Goal: Answer question/provide support

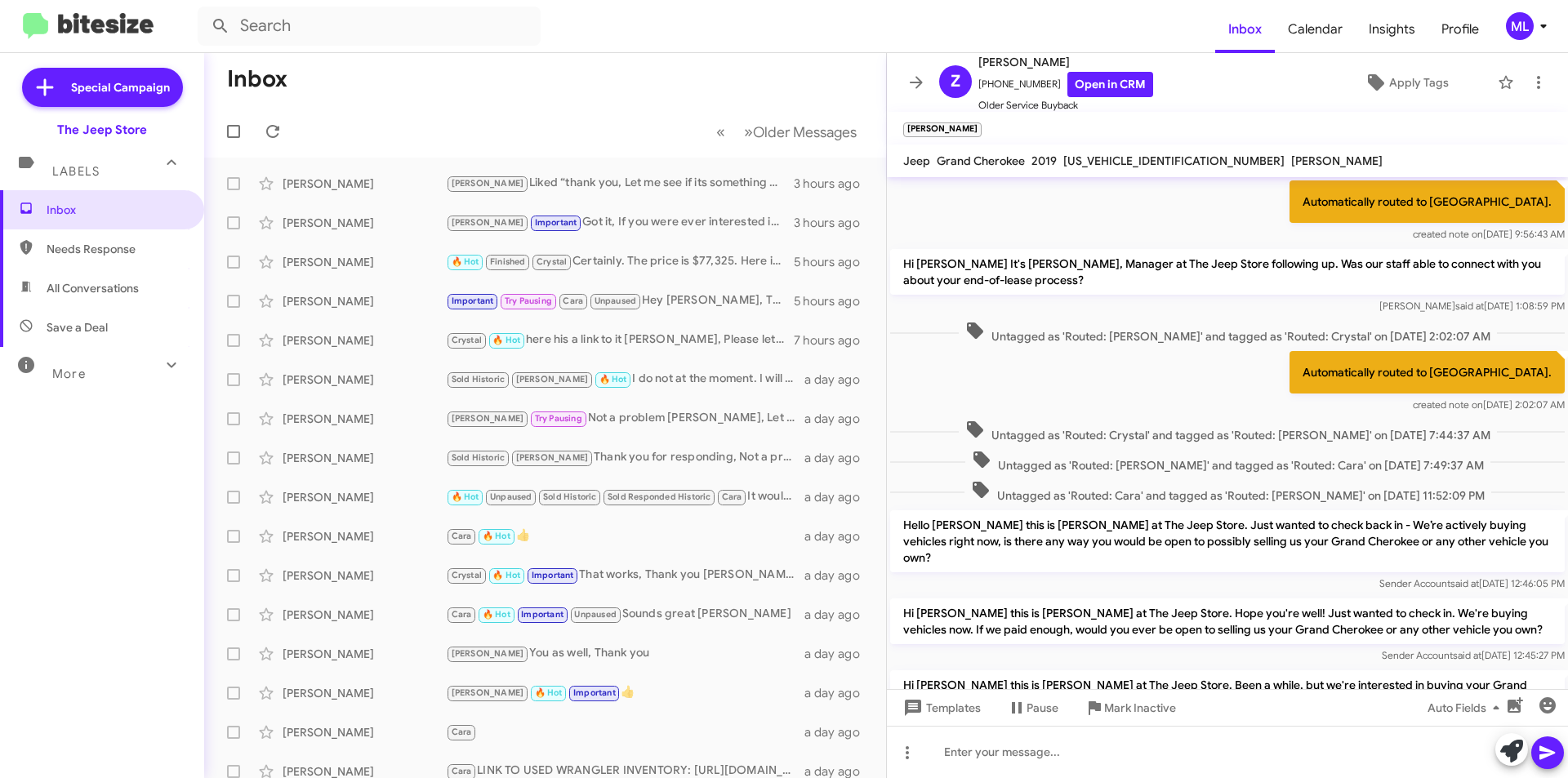
scroll to position [686, 0]
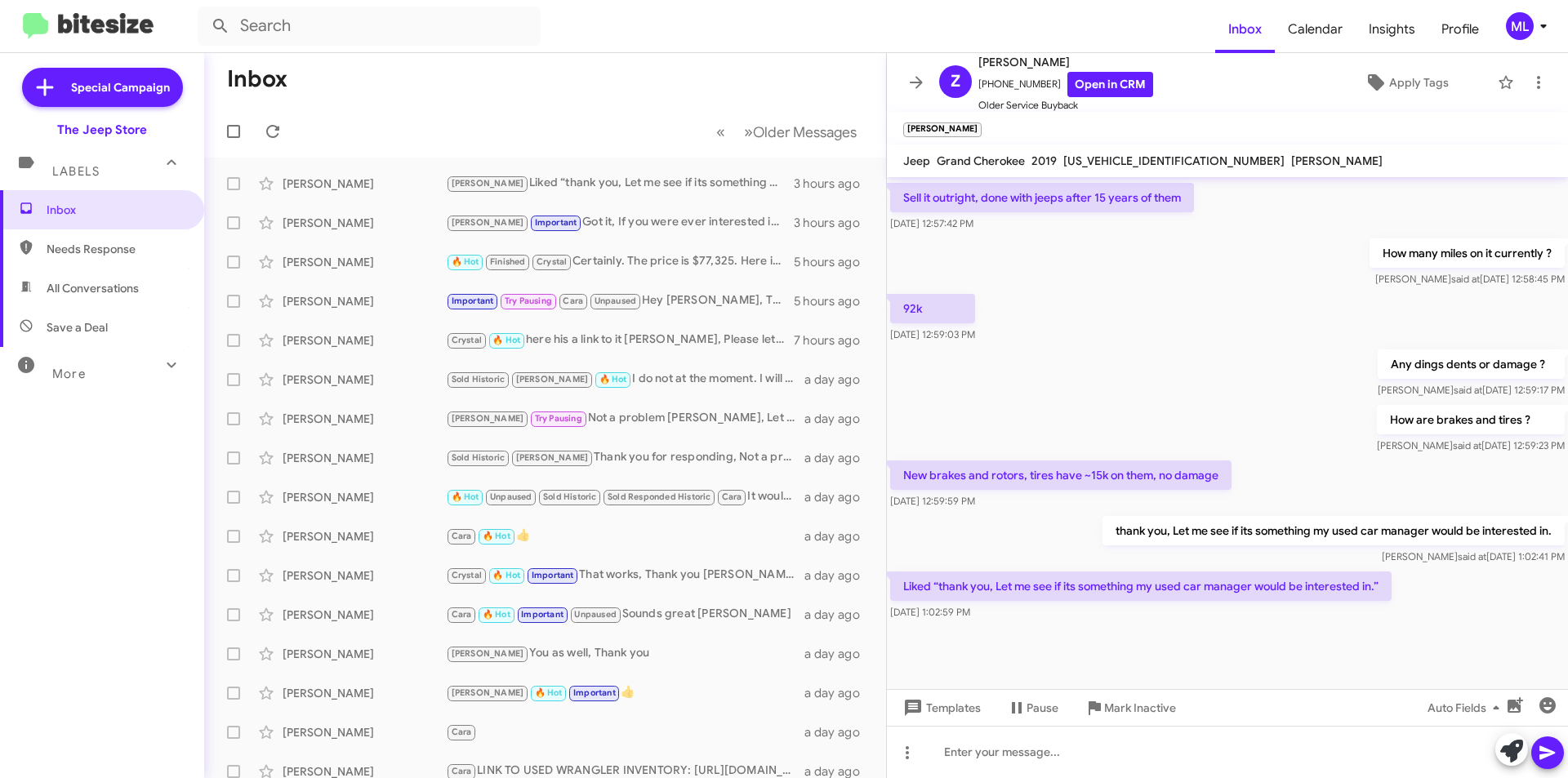
click at [54, 340] on span "Save a Deal" at bounding box center [102, 328] width 204 height 39
type input "in:not-interested"
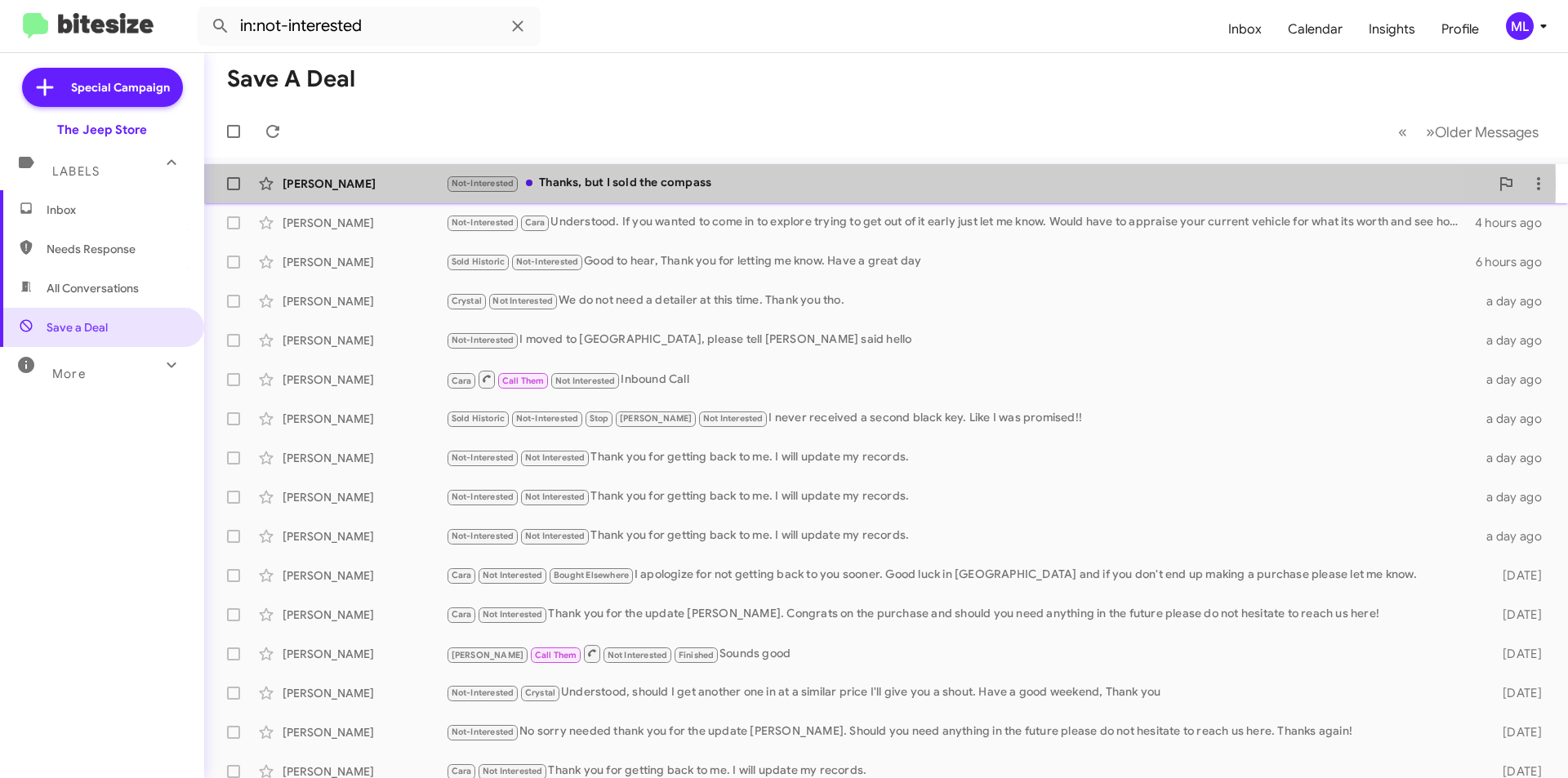
click at [575, 185] on div "Not-Interested Thanks, but I sold the compass" at bounding box center [968, 183] width 1044 height 19
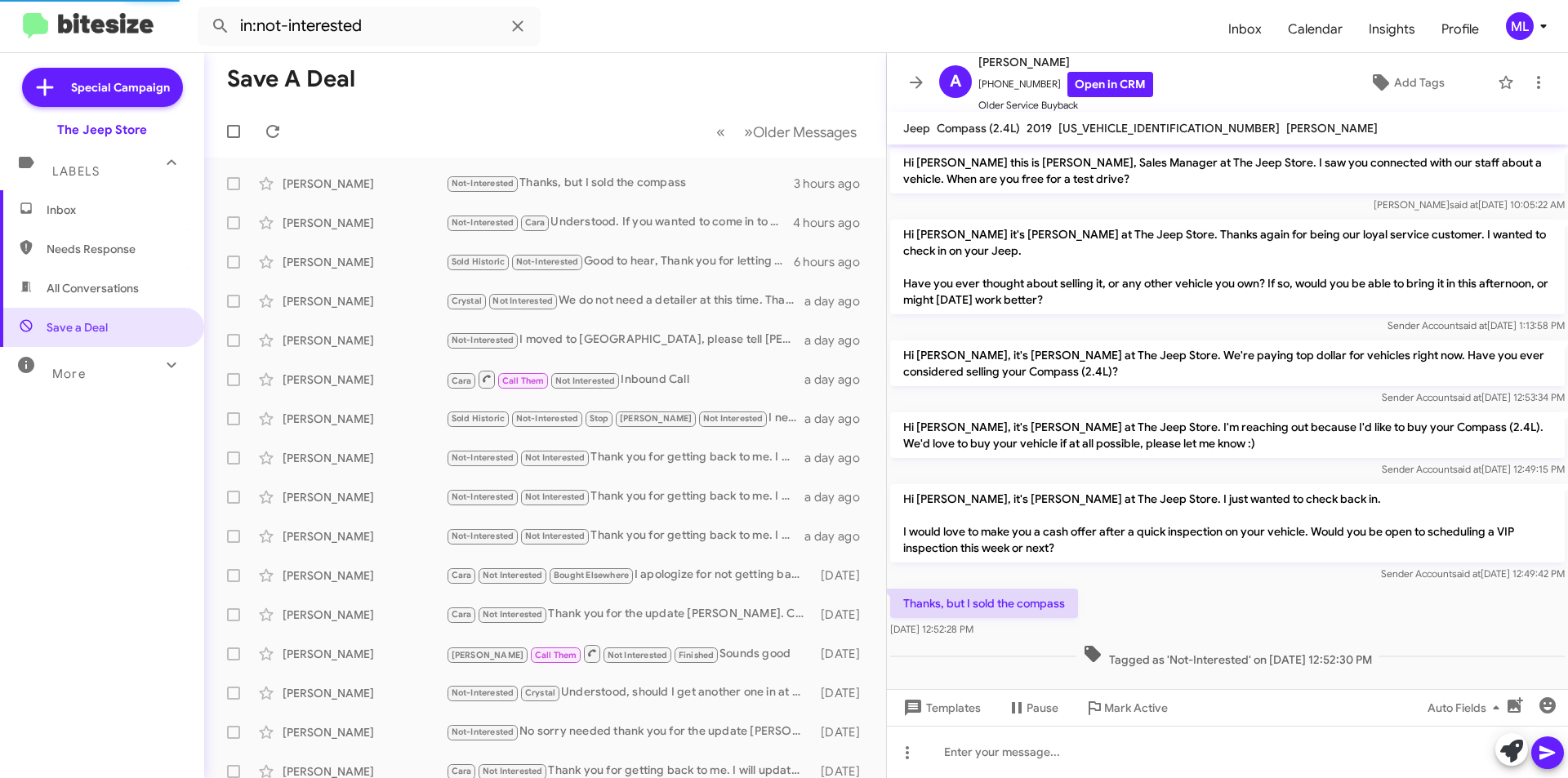
scroll to position [10, 0]
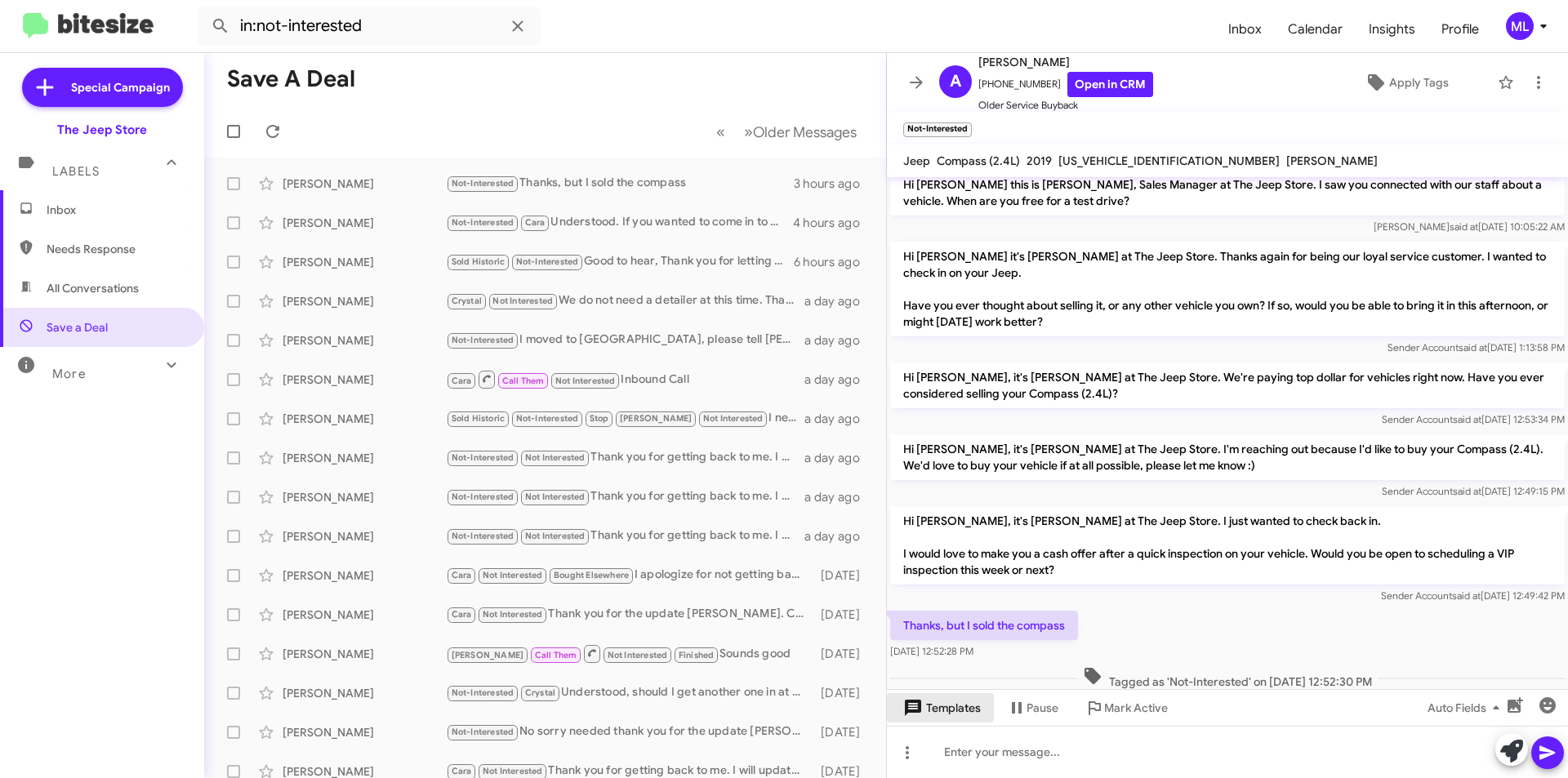
click at [944, 704] on span "Templates" at bounding box center [940, 708] width 80 height 29
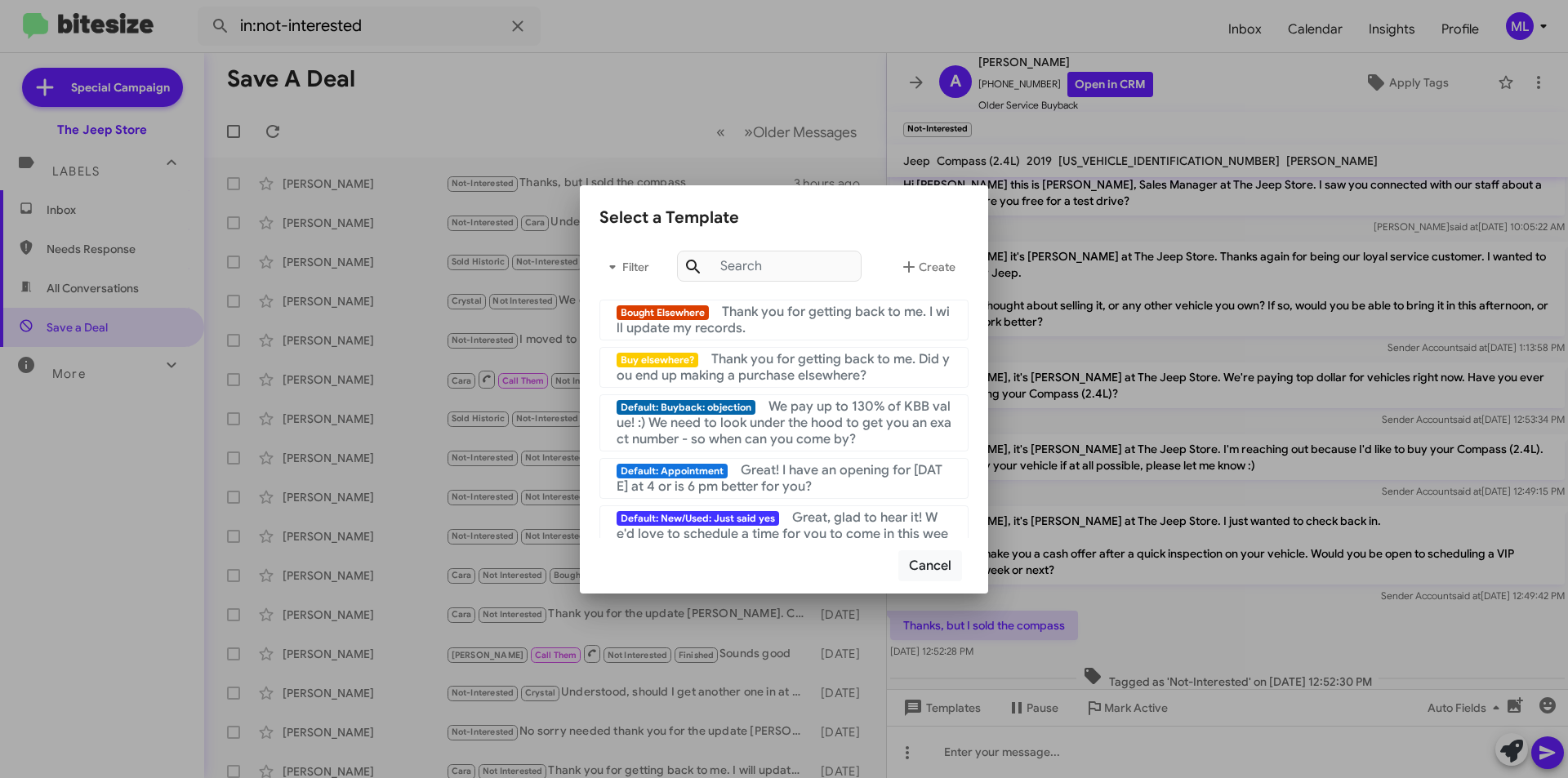
click at [814, 324] on div "Bought Elsewhere Thank you for getting back to me. I will update my records." at bounding box center [784, 320] width 335 height 33
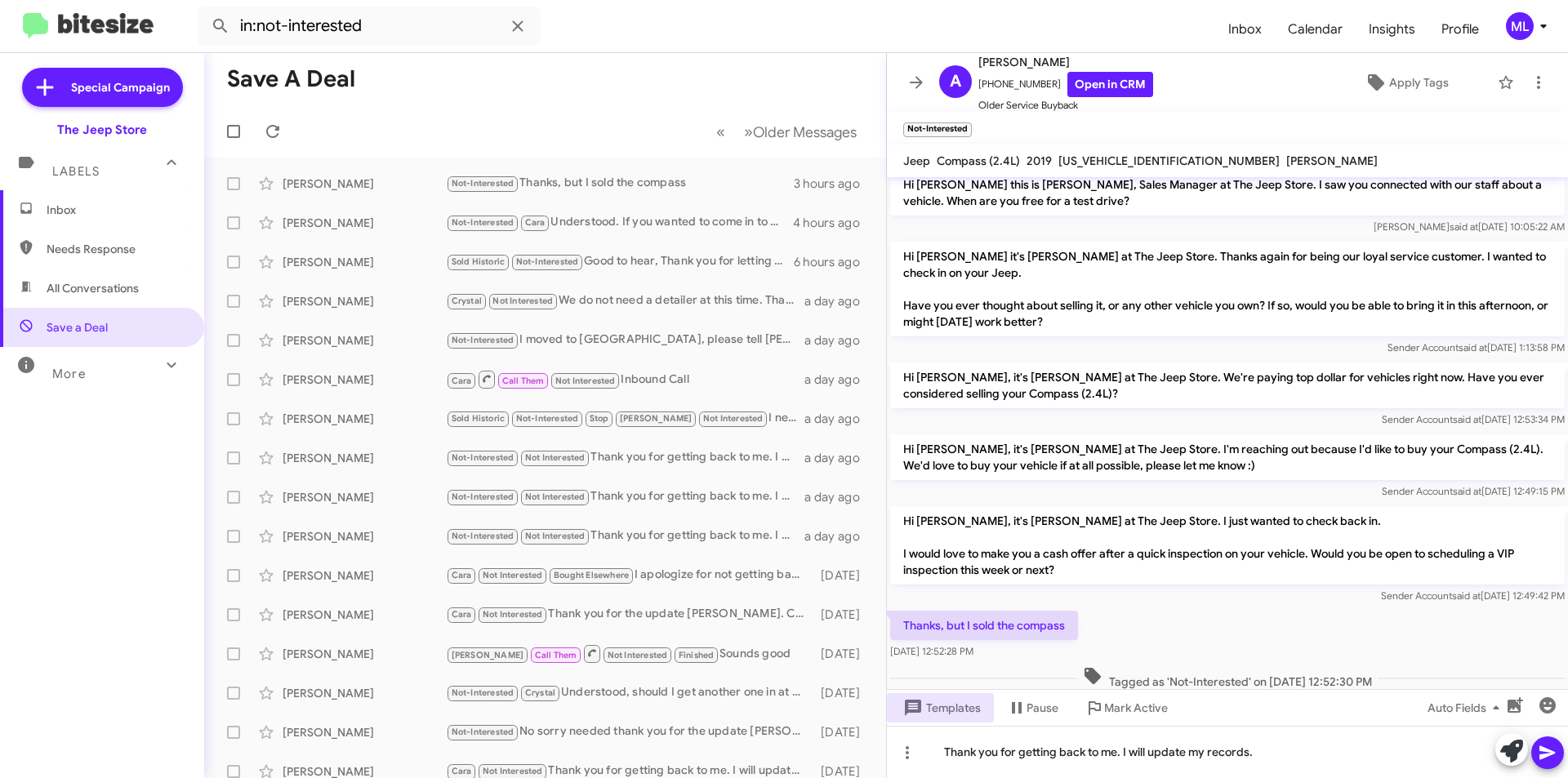
click at [1547, 749] on icon at bounding box center [1547, 753] width 15 height 14
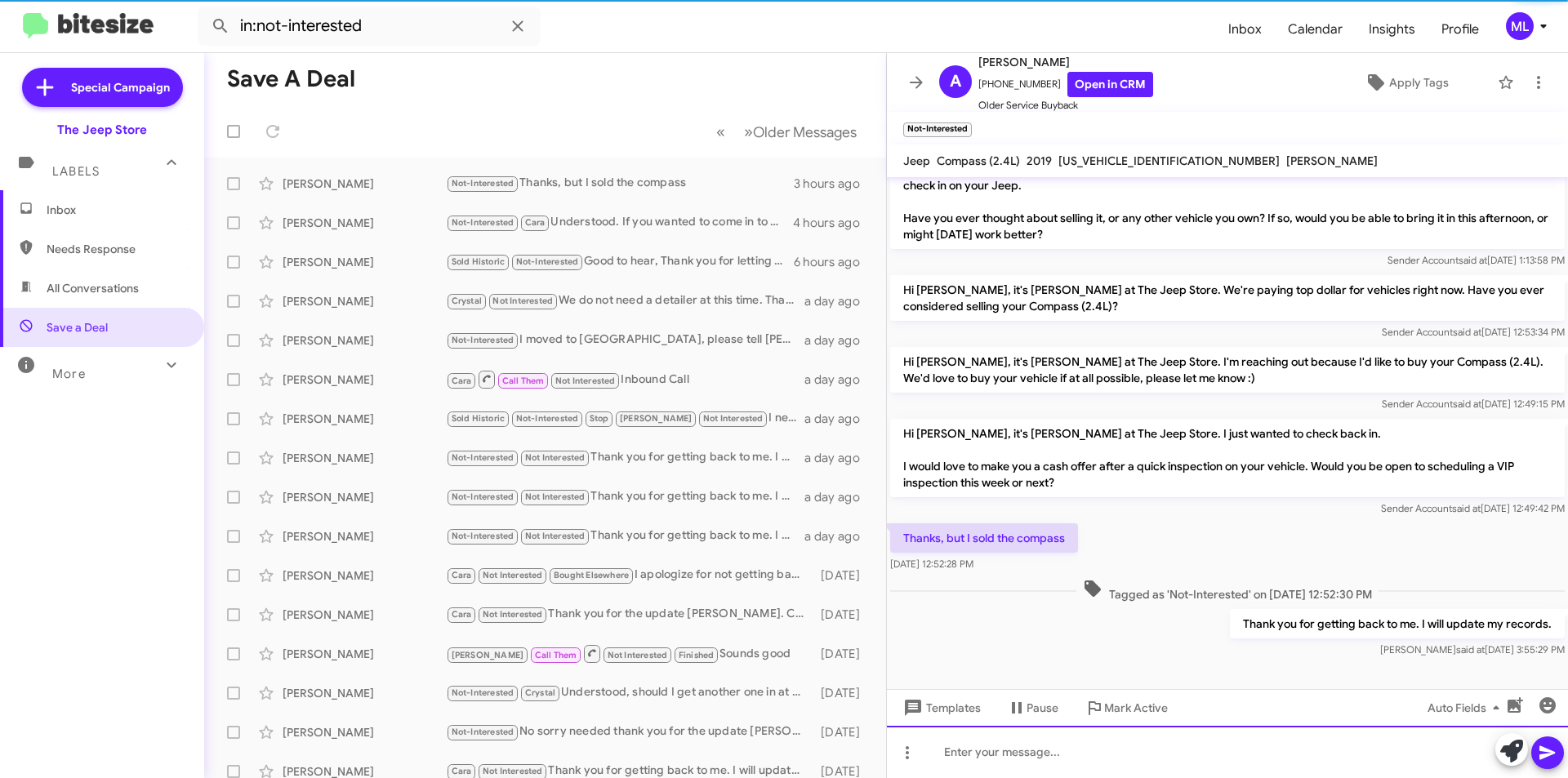
scroll to position [103, 0]
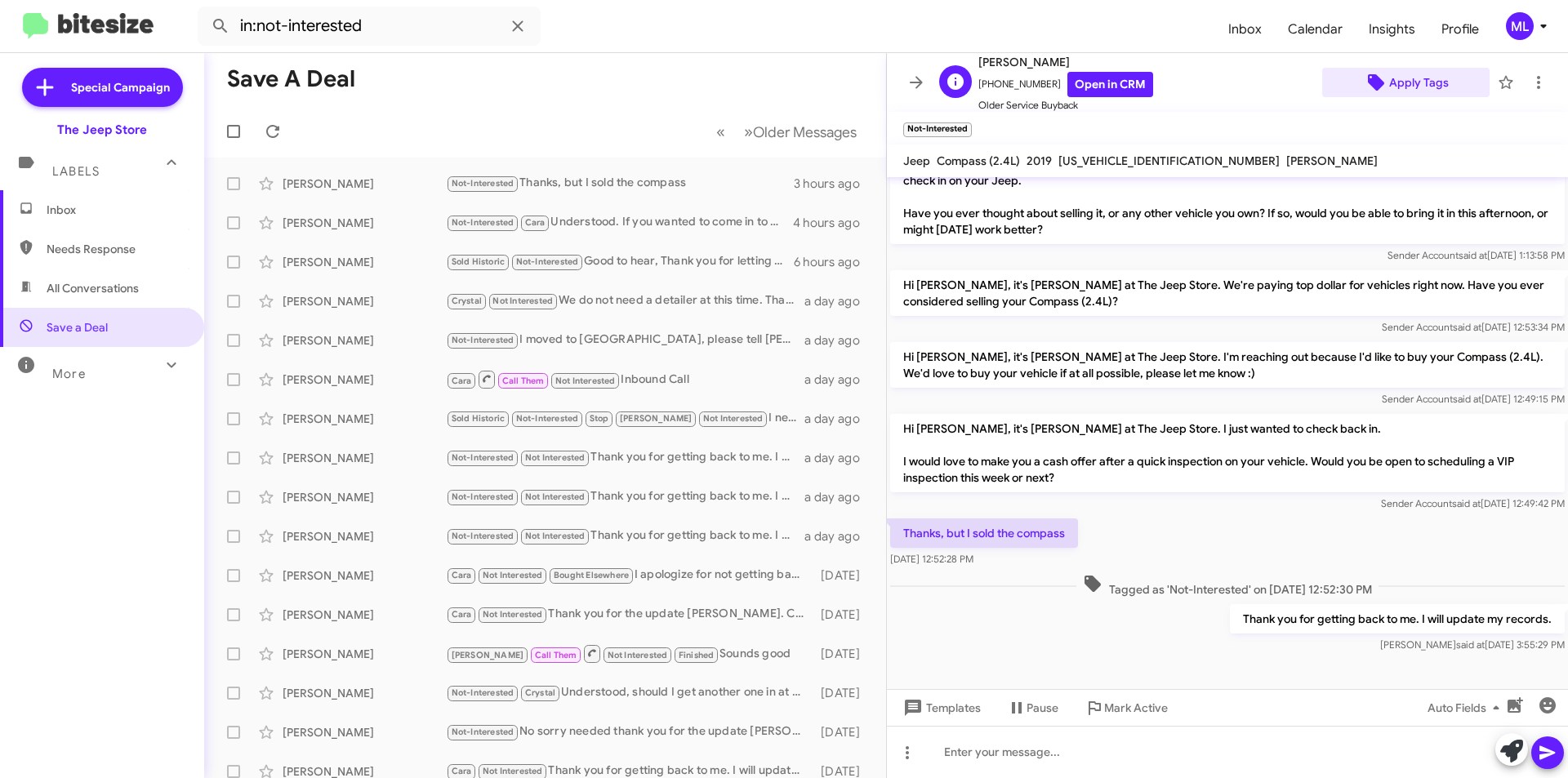
click at [1418, 80] on span "Apply Tags" at bounding box center [1419, 82] width 60 height 29
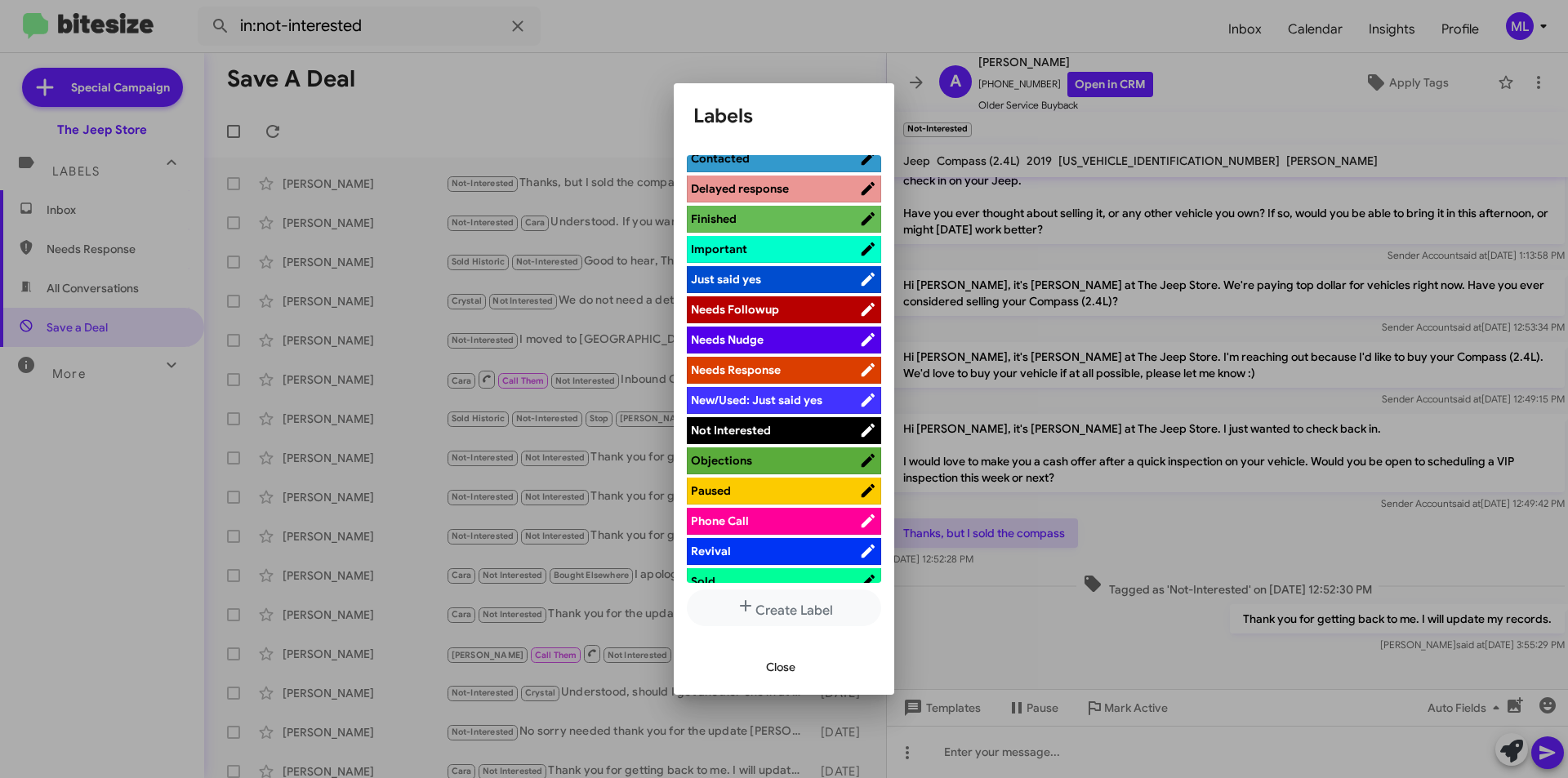
scroll to position [490, 0]
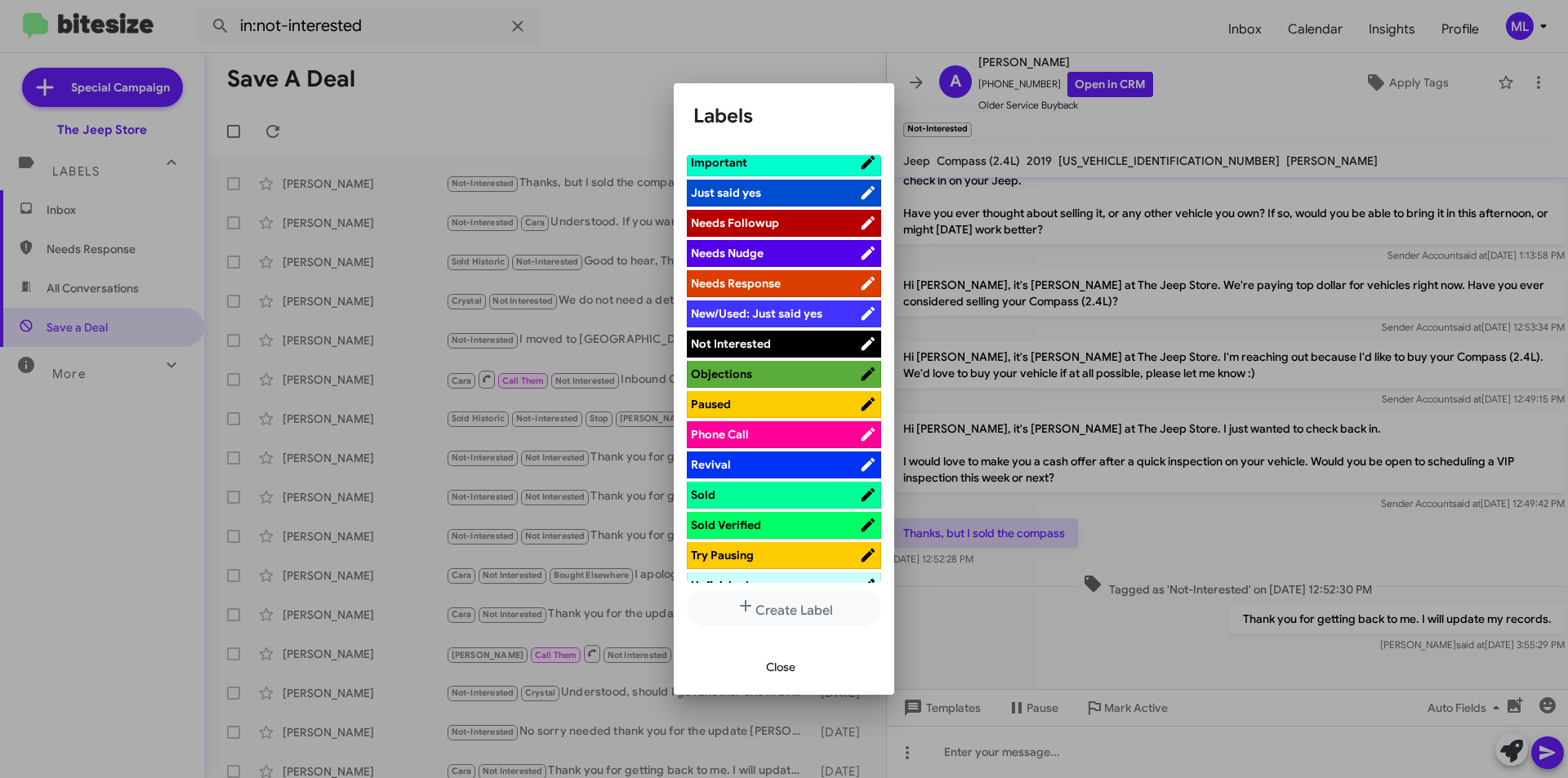
click at [799, 343] on span "Not Interested" at bounding box center [775, 343] width 168 height 16
click at [797, 674] on button "Close" at bounding box center [780, 667] width 56 height 29
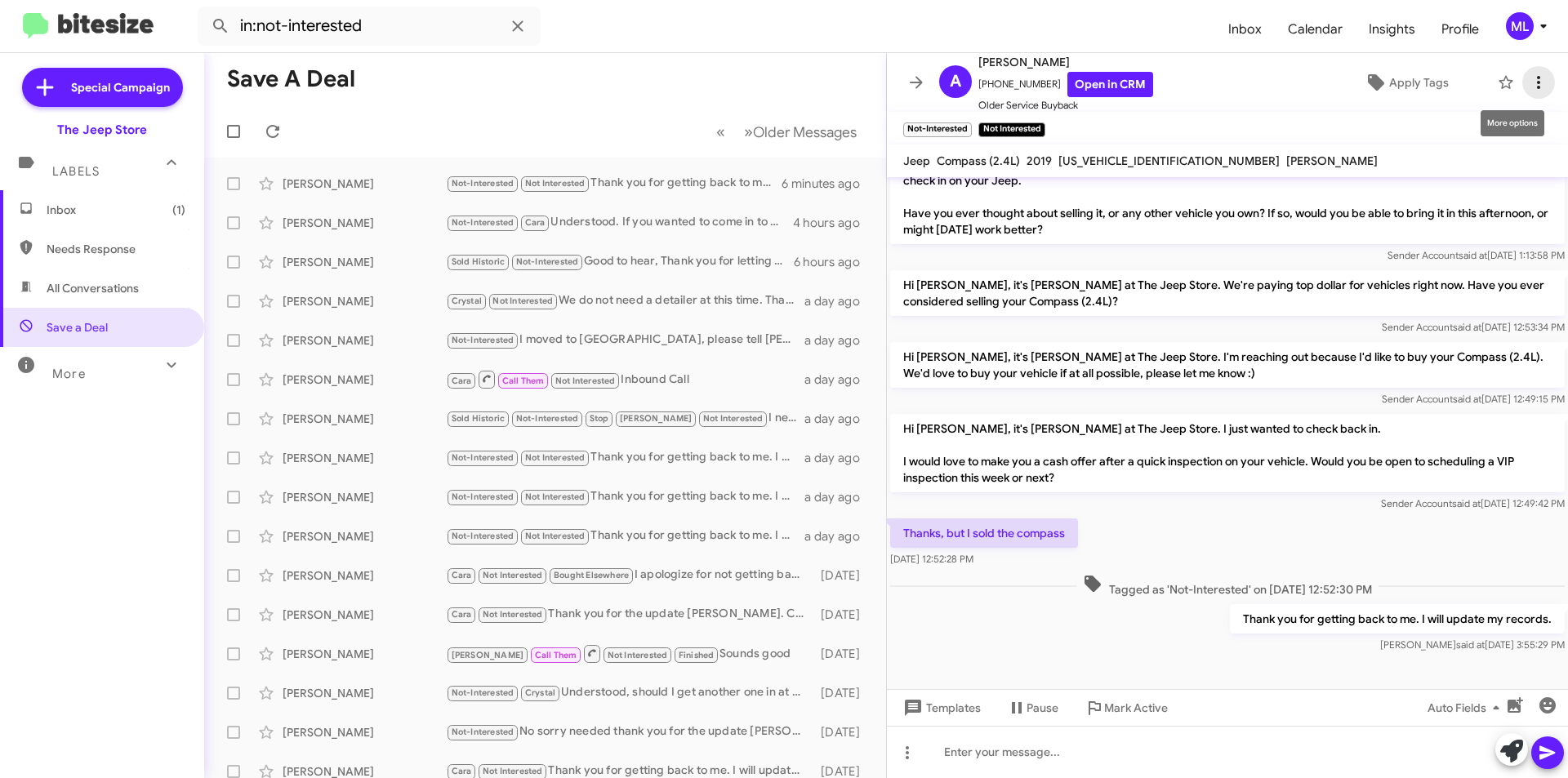
click at [1529, 74] on icon at bounding box center [1538, 82] width 20 height 20
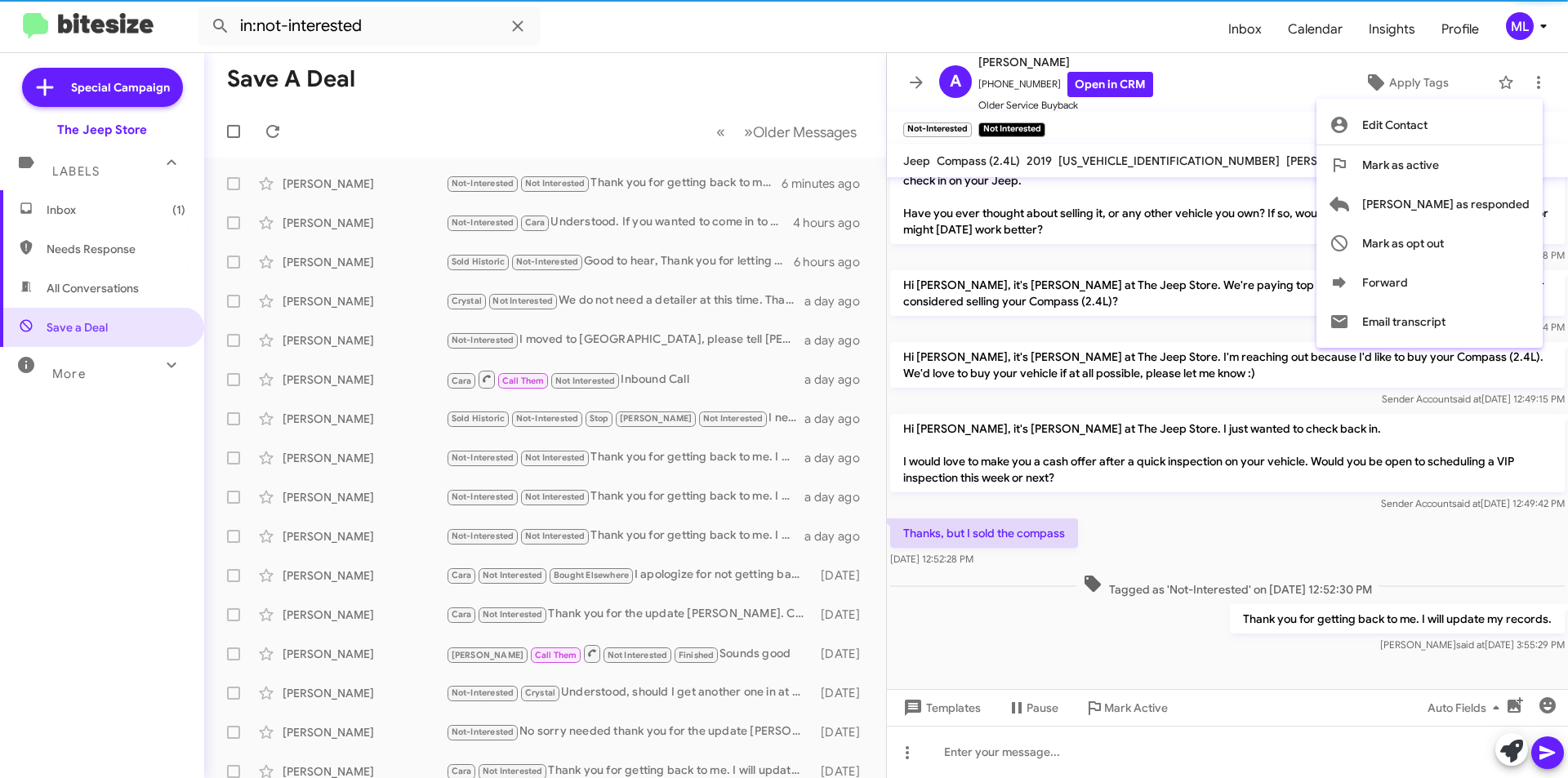
click at [1430, 85] on div at bounding box center [784, 389] width 1568 height 778
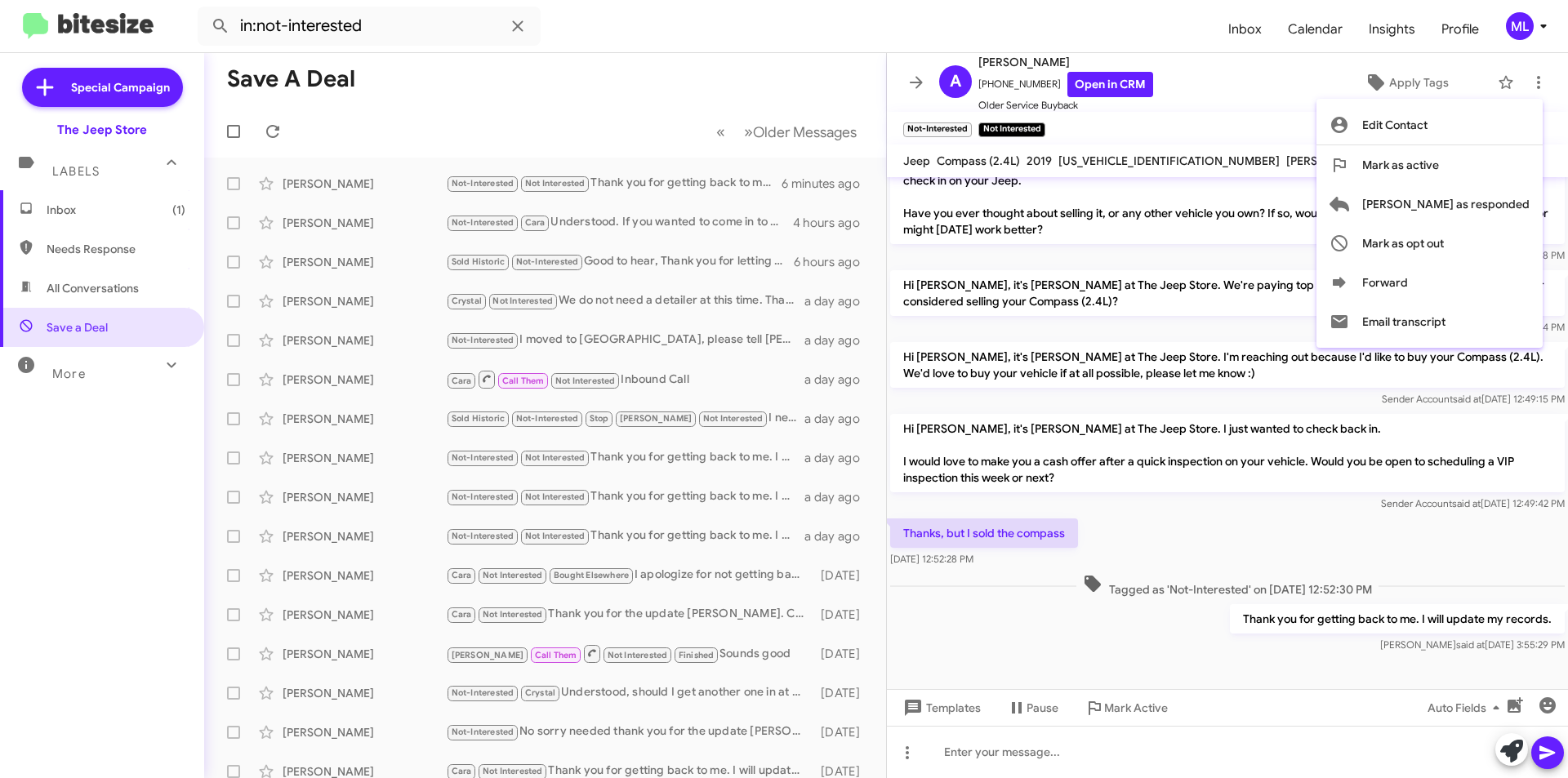
click at [1430, 85] on span "Apply Tags" at bounding box center [1419, 82] width 60 height 29
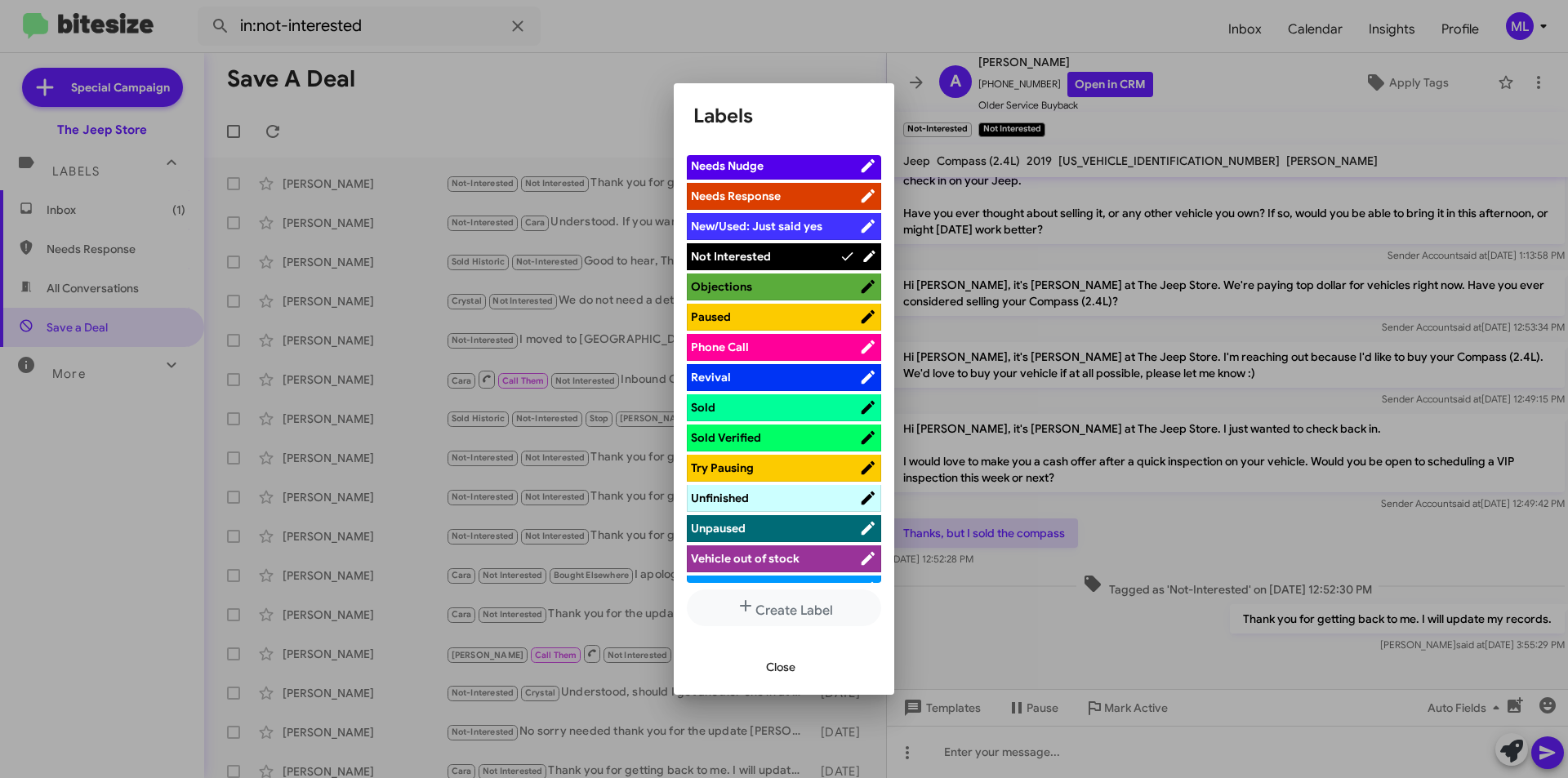
scroll to position [600, 0]
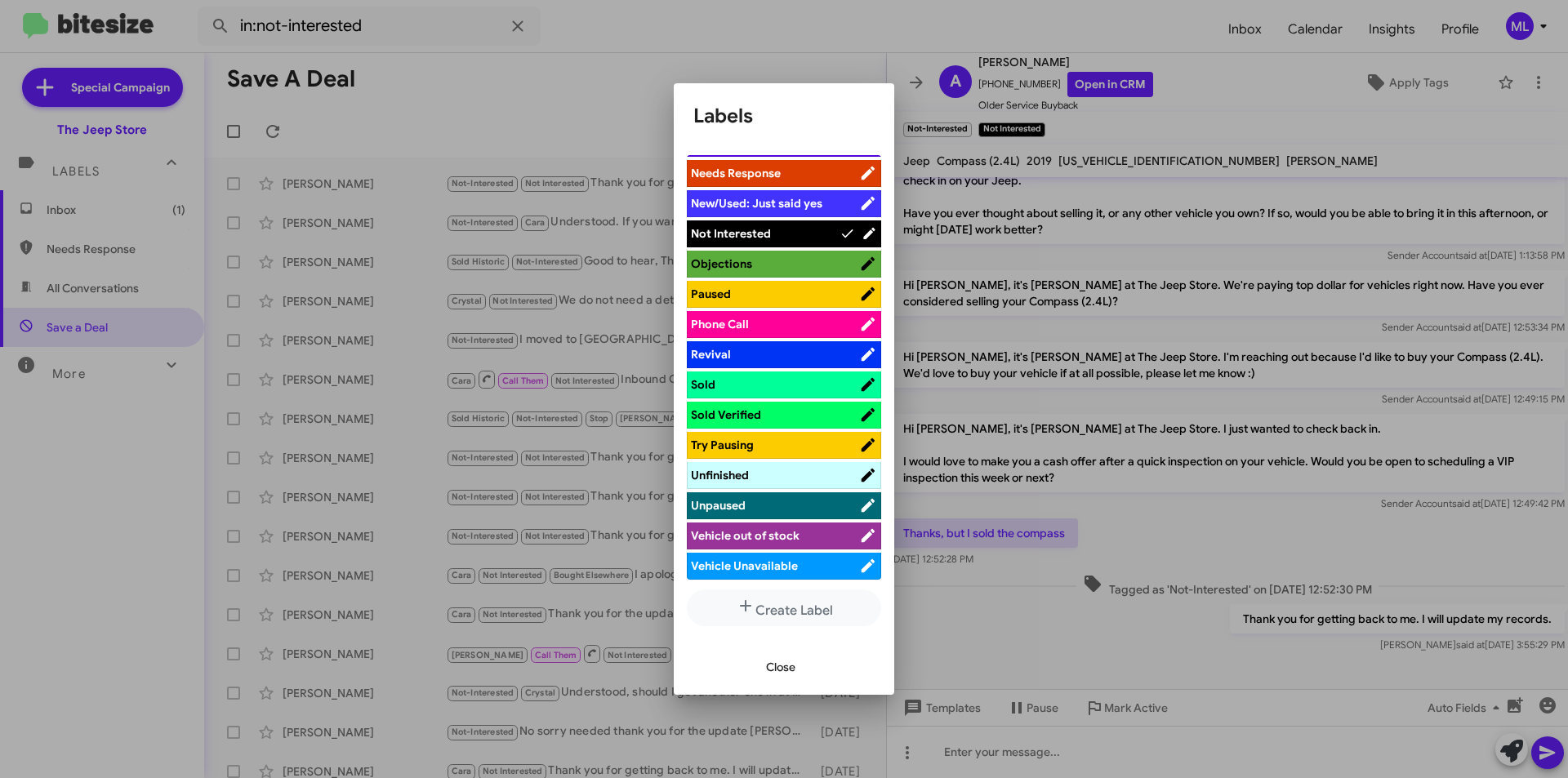
click at [790, 560] on span "Vehicle Unavailable" at bounding box center [744, 565] width 107 height 15
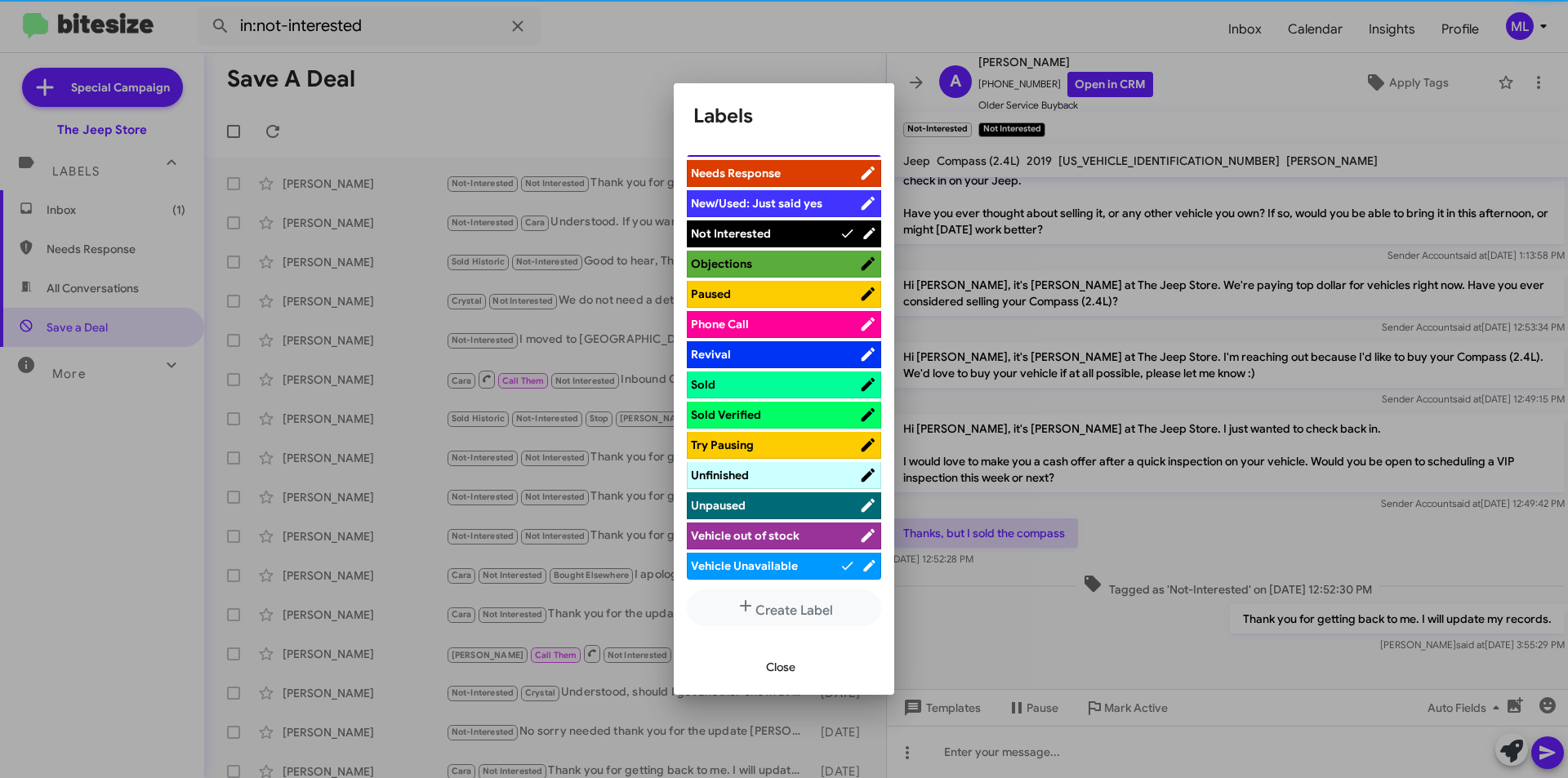
click at [784, 673] on span "Close" at bounding box center [781, 667] width 29 height 29
